Goal: Transaction & Acquisition: Purchase product/service

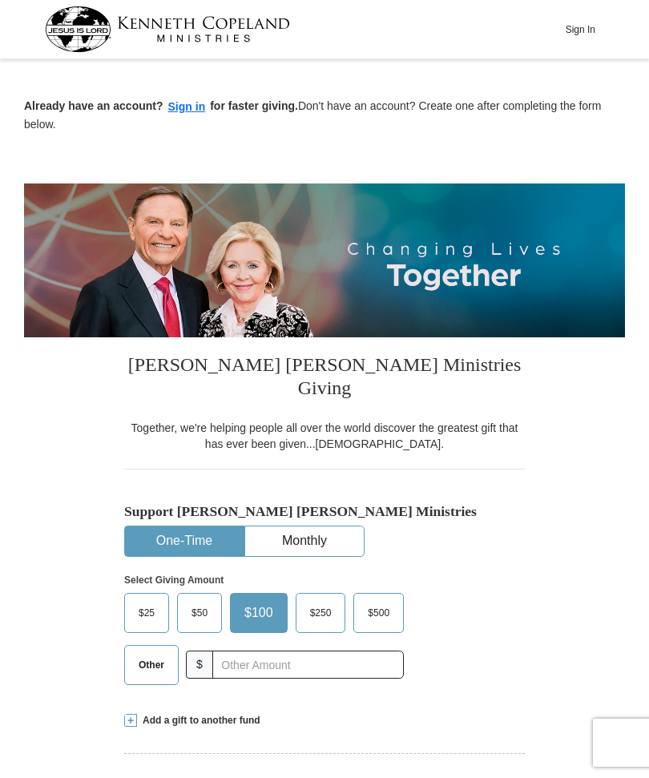
click at [604, 23] on button "Sign In" at bounding box center [580, 29] width 48 height 25
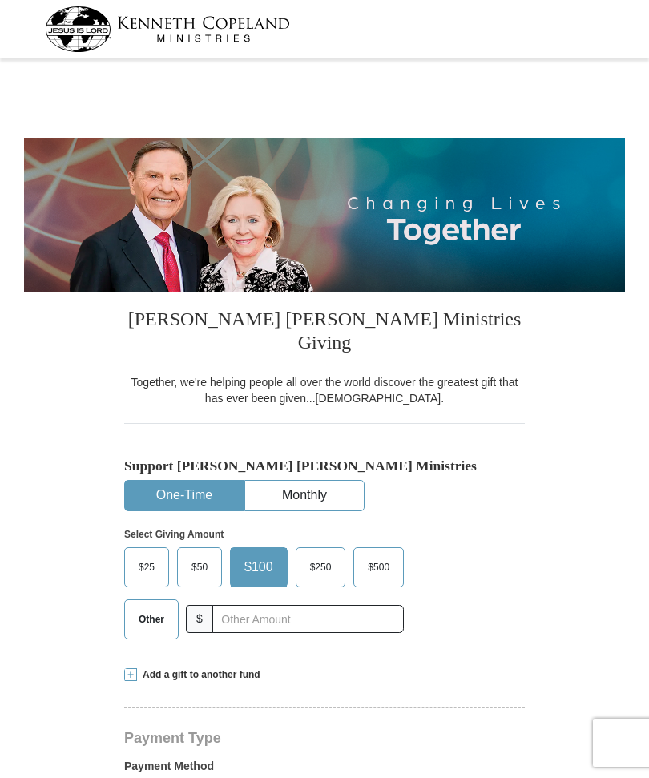
select select "OK"
click at [269, 605] on input "text" at bounding box center [308, 619] width 192 height 28
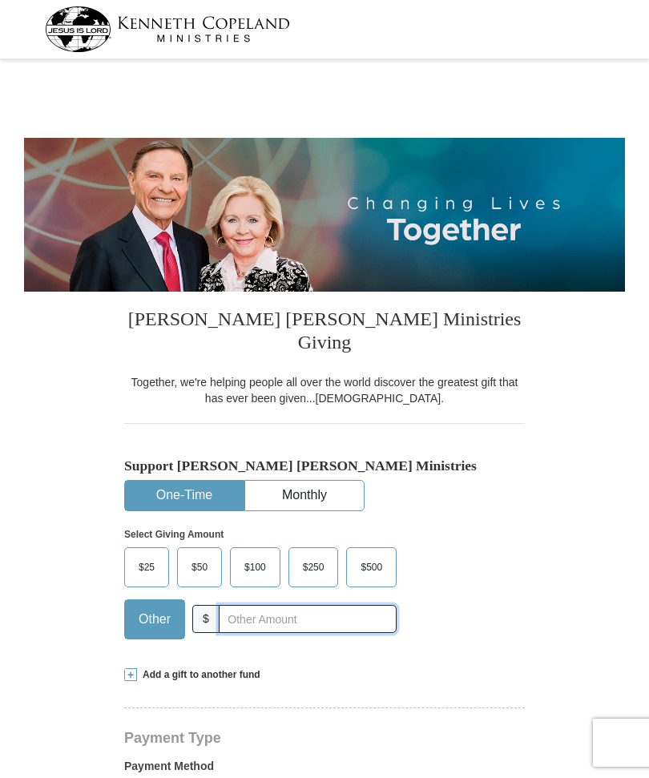
scroll to position [77, 0]
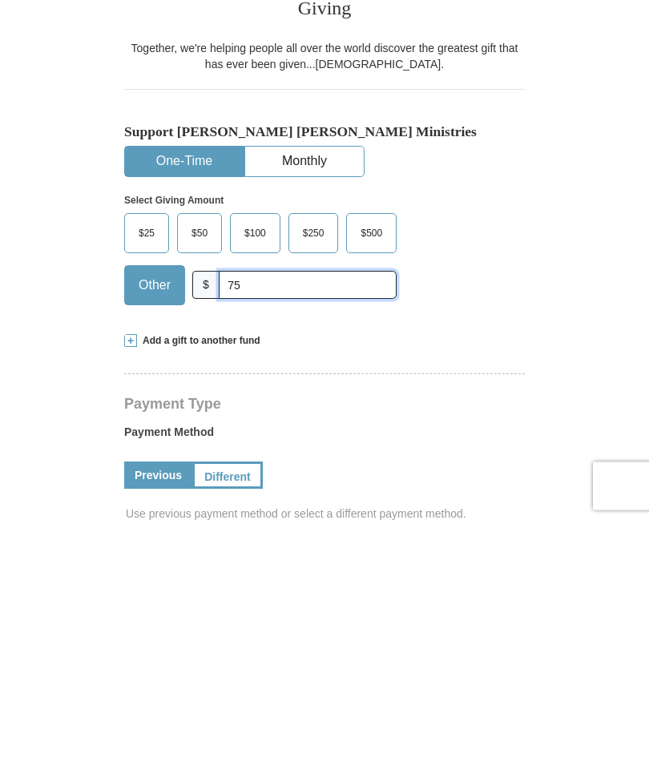
type input "7"
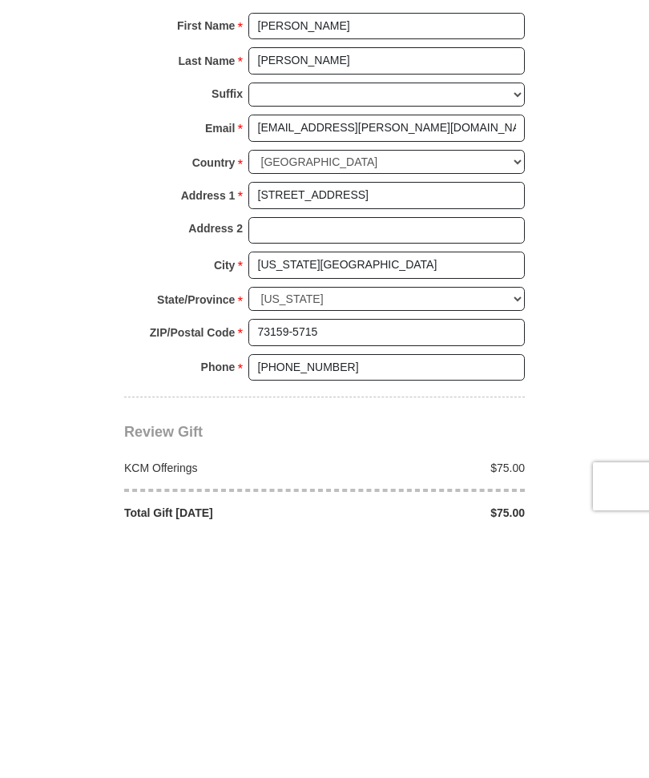
scroll to position [803, 0]
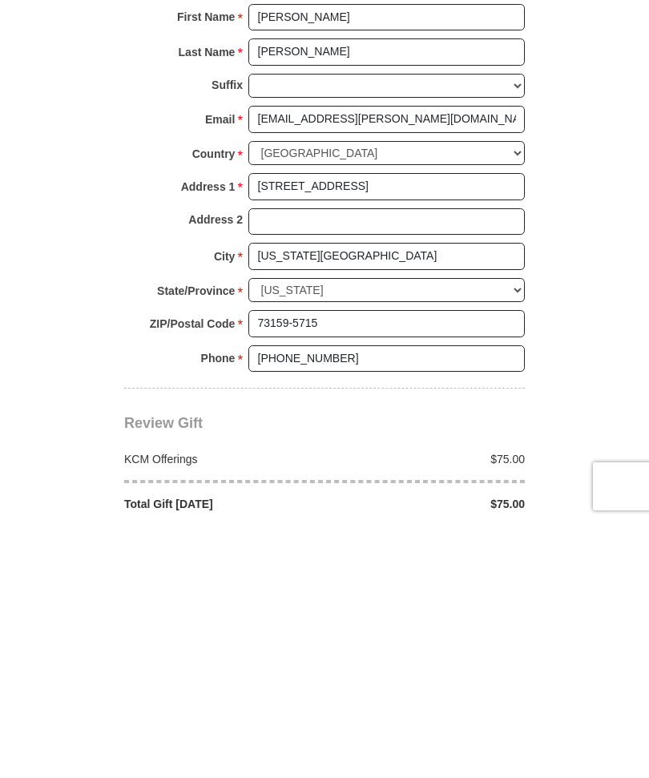
type input "75.00"
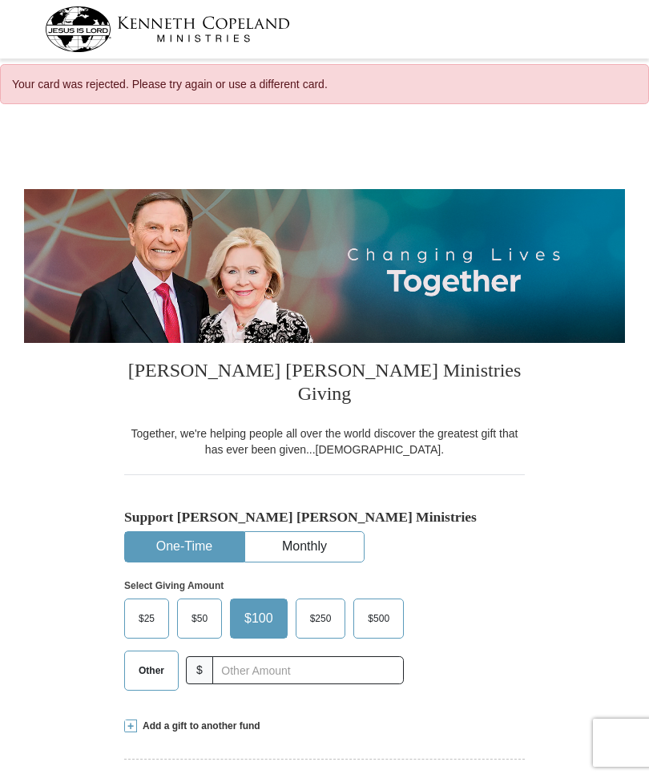
select select "OK"
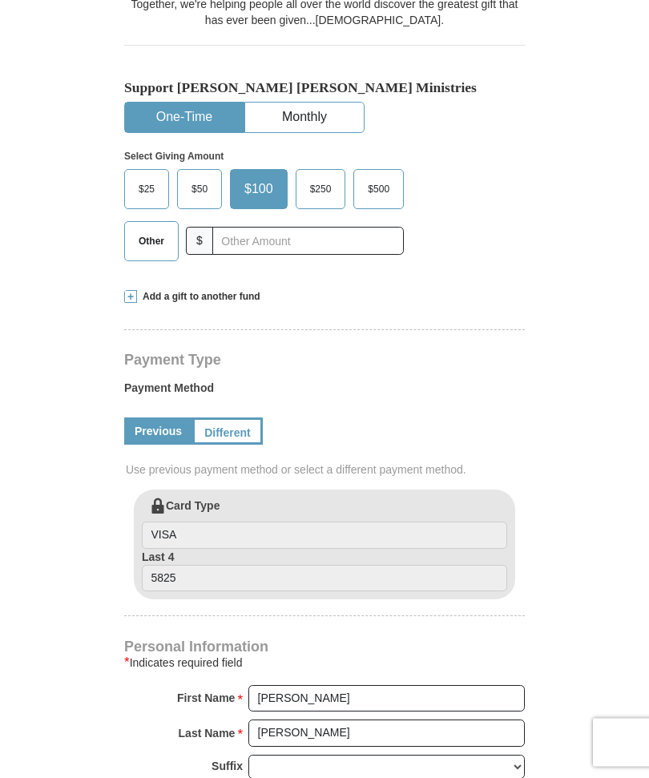
scroll to position [430, 0]
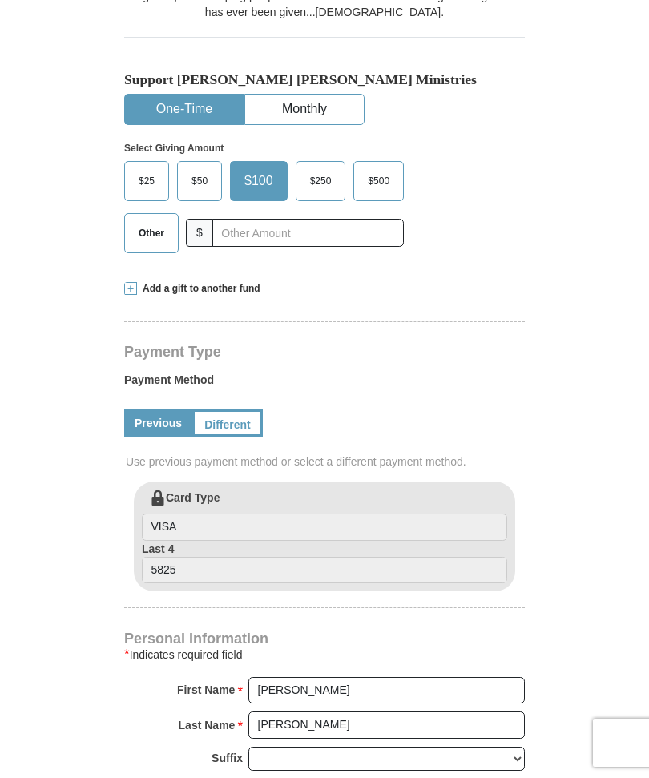
click at [240, 410] on link "Different" at bounding box center [227, 423] width 71 height 27
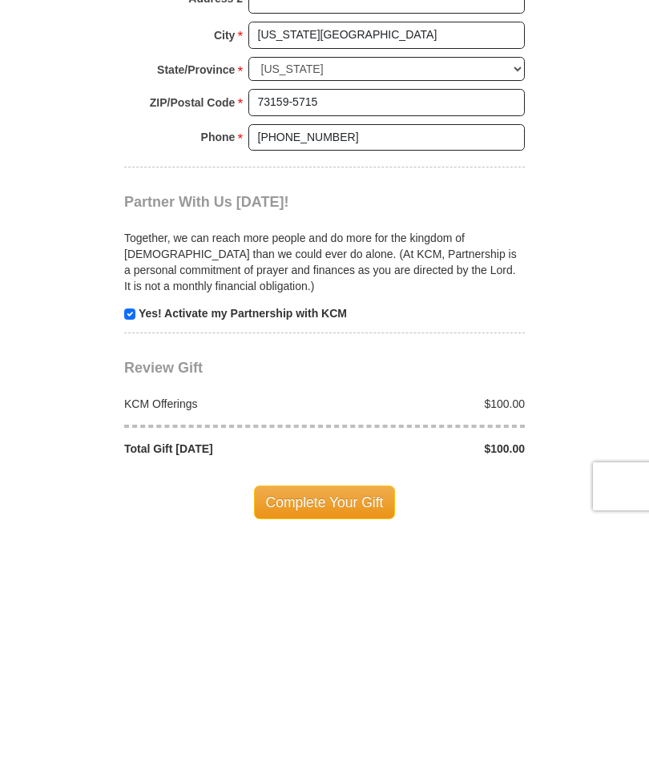
scroll to position [1248, 0]
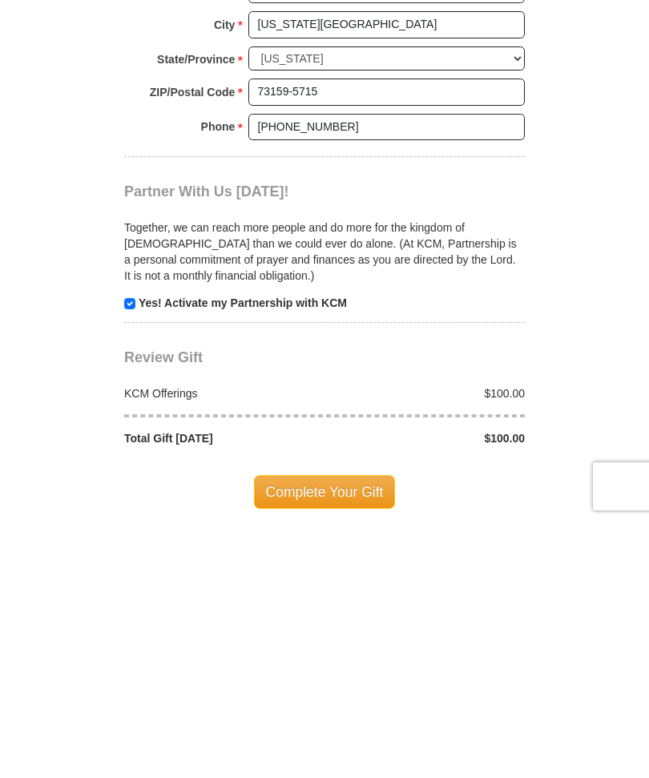
click at [336, 732] on span "Complete Your Gift" at bounding box center [325, 749] width 142 height 34
